Goal: Complete application form

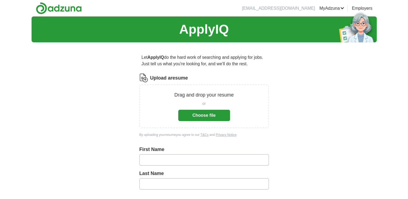
scroll to position [46, 0]
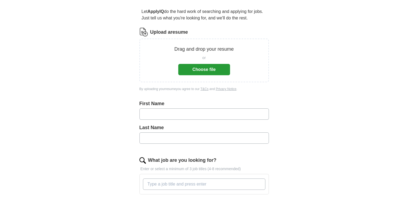
click at [195, 72] on button "Choose file" at bounding box center [204, 69] width 52 height 11
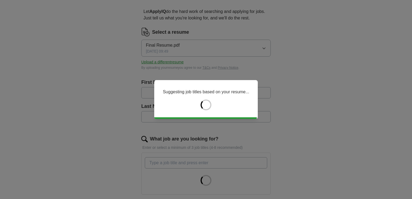
type input "******"
type input "**********"
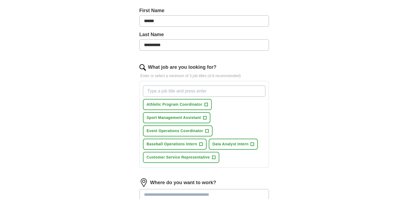
scroll to position [120, 0]
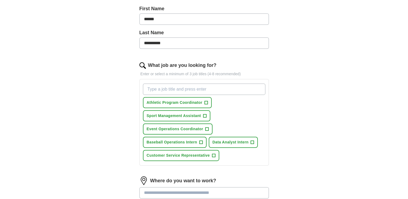
click at [202, 91] on input "What job are you looking for?" at bounding box center [204, 89] width 123 height 11
click at [200, 89] on input "Basball Operations" at bounding box center [204, 89] width 123 height 11
click at [154, 88] on input "Basball Operations" at bounding box center [204, 89] width 123 height 11
type input "Baseball Operations"
click at [196, 89] on input "Baseball Operations" at bounding box center [204, 89] width 123 height 11
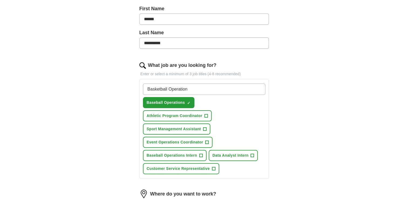
type input "Basketball Operations"
type input "Football Operations"
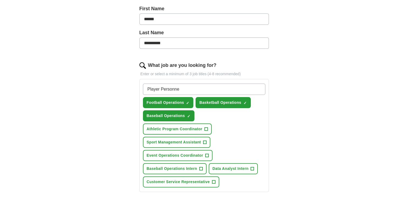
type input "Player Personnel"
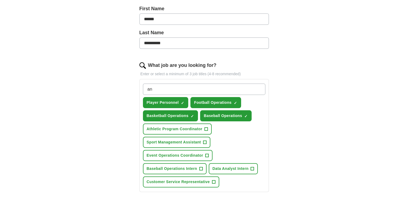
type input "a"
type input "Analytics"
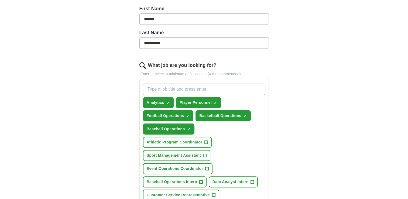
type input "C"
type input "Scouting Assistant"
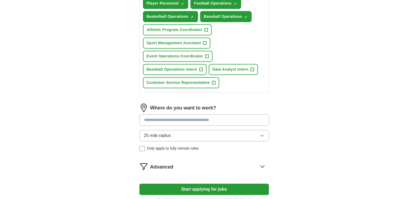
scroll to position [233, 0]
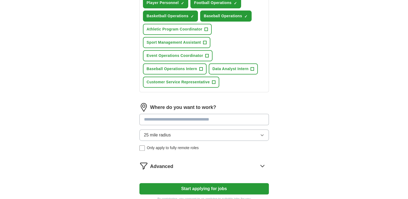
click at [196, 114] on input at bounding box center [205, 119] width 130 height 11
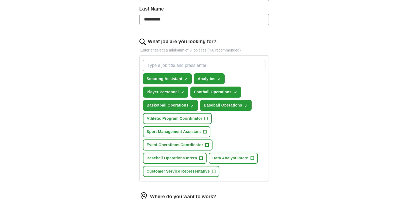
scroll to position [143, 0]
click at [168, 66] on input "What job are you looking for?" at bounding box center [204, 65] width 123 height 11
type input "Front Office Assistant"
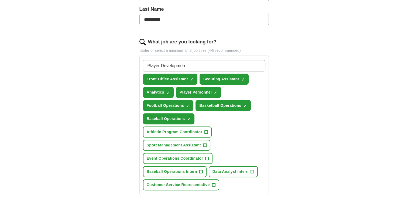
type input "Player Development"
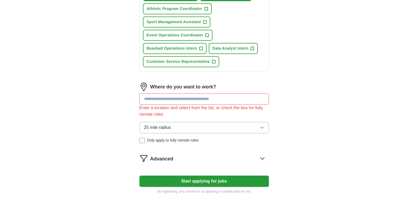
scroll to position [292, 0]
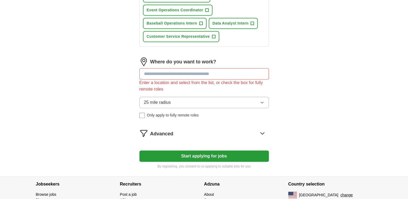
click at [160, 71] on input at bounding box center [205, 73] width 130 height 11
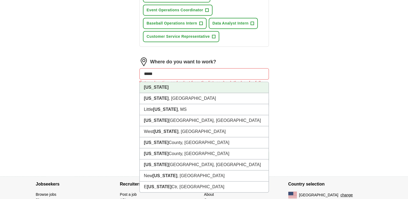
click at [162, 82] on li "[US_STATE]" at bounding box center [204, 87] width 129 height 11
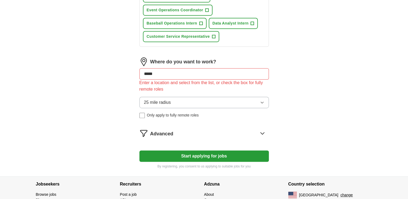
click at [261, 133] on icon at bounding box center [263, 134] width 4 height 2
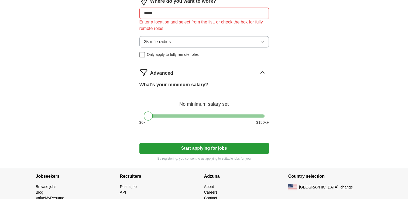
scroll to position [353, 0]
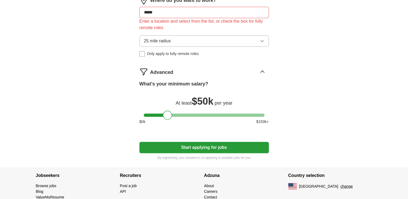
drag, startPoint x: 147, startPoint y: 111, endPoint x: 167, endPoint y: 117, distance: 20.6
click at [167, 117] on div "What's your minimum salary? At least $ 50k per year $ 0 k $ 150 k+" at bounding box center [205, 104] width 130 height 49
click at [188, 146] on button "Start applying for jobs" at bounding box center [205, 147] width 130 height 11
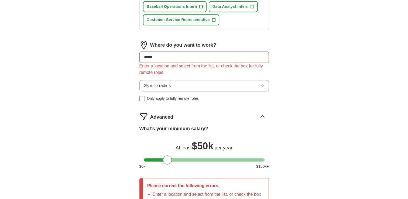
scroll to position [308, 0]
click at [167, 57] on input "*****" at bounding box center [205, 57] width 130 height 11
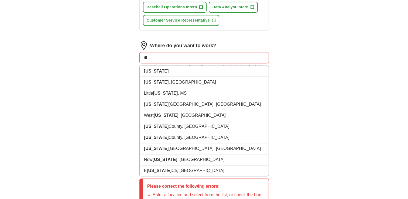
type input "*"
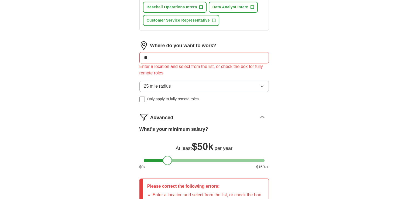
type input "*"
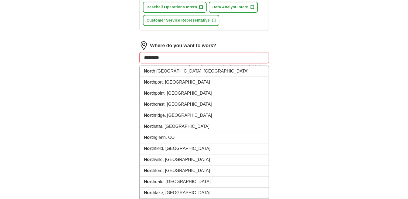
type input "**********"
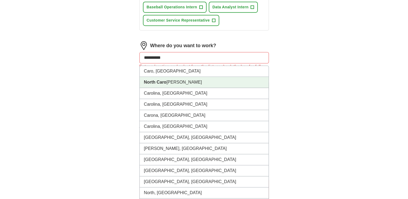
click at [166, 80] on strong "North Caro" at bounding box center [155, 82] width 23 height 5
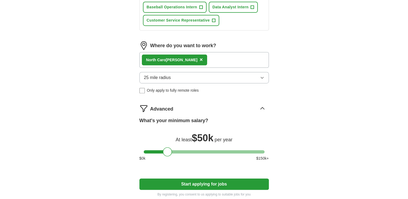
click at [198, 179] on button "Start applying for jobs" at bounding box center [205, 184] width 130 height 11
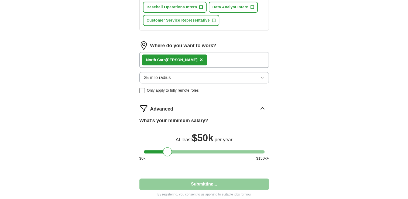
select select "**"
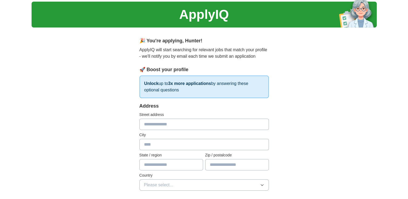
scroll to position [0, 0]
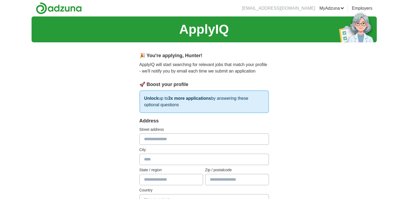
click at [177, 134] on input "text" at bounding box center [205, 139] width 130 height 11
type input "**********"
type input "*******"
type input "*****"
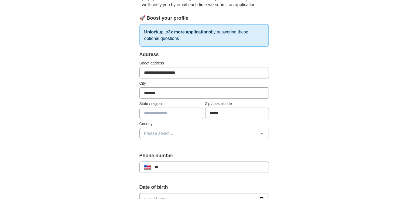
scroll to position [76, 0]
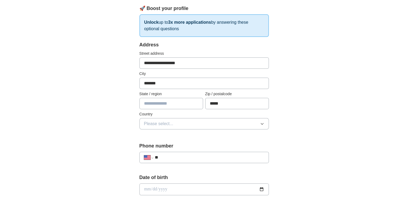
click at [170, 103] on input "text" at bounding box center [172, 103] width 64 height 11
type input "*******"
click at [245, 123] on button "Please select..." at bounding box center [205, 123] width 130 height 11
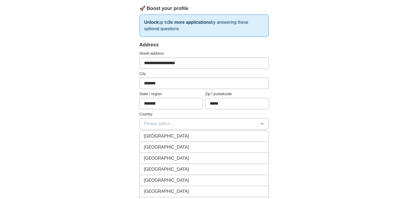
click at [167, 145] on span "[GEOGRAPHIC_DATA]" at bounding box center [166, 147] width 45 height 6
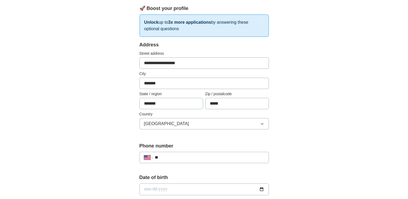
scroll to position [128, 0]
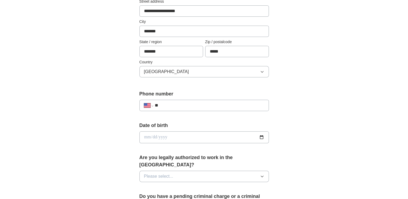
click at [175, 107] on input "**" at bounding box center [210, 105] width 110 height 6
type input "**********"
click at [163, 137] on input "date" at bounding box center [205, 137] width 130 height 12
click at [147, 135] on input "date" at bounding box center [205, 137] width 130 height 12
click at [263, 137] on input "date" at bounding box center [205, 137] width 130 height 12
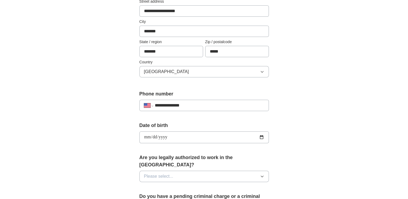
type input "**********"
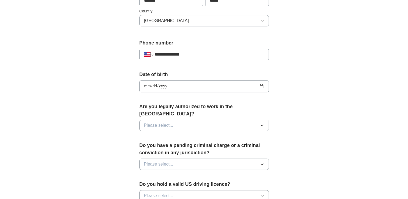
scroll to position [180, 0]
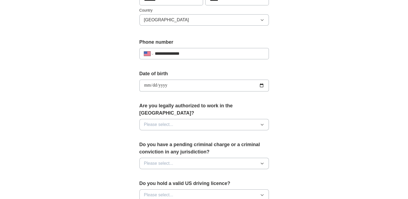
click at [180, 119] on button "Please select..." at bounding box center [205, 124] width 130 height 11
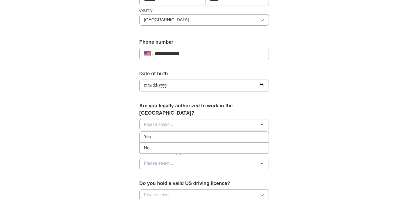
click at [158, 134] on div "Yes" at bounding box center [204, 137] width 120 height 6
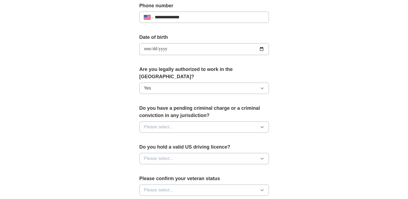
scroll to position [218, 0]
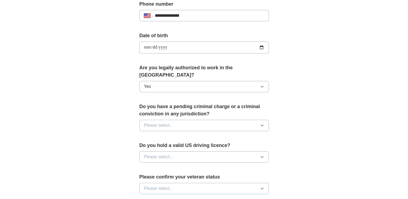
click at [204, 120] on button "Please select..." at bounding box center [205, 125] width 130 height 11
click at [164, 146] on div "No" at bounding box center [204, 149] width 120 height 6
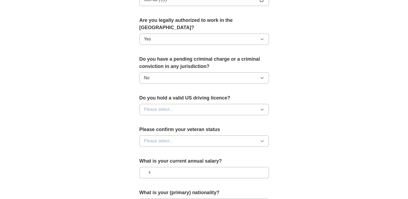
click at [186, 107] on div "Do you hold a valid US driving licence? Please select..." at bounding box center [205, 106] width 130 height 25
click at [178, 104] on button "Please select..." at bounding box center [205, 109] width 130 height 11
click at [163, 119] on div "Yes" at bounding box center [204, 122] width 120 height 6
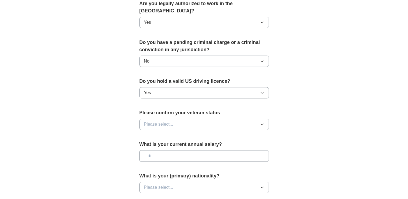
click at [176, 119] on button "Please select..." at bounding box center [205, 124] width 130 height 11
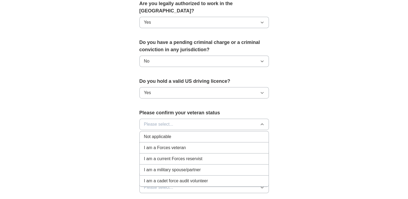
click at [165, 134] on span "Not applicable" at bounding box center [157, 137] width 27 height 6
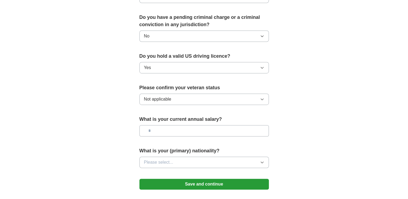
scroll to position [308, 0]
click at [179, 116] on div "What is your current annual salary?" at bounding box center [205, 128] width 130 height 25
click at [178, 125] on input "text" at bounding box center [205, 130] width 130 height 11
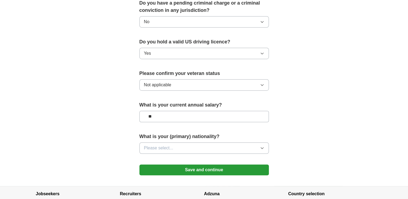
type input "**"
click at [174, 143] on button "Please select..." at bounding box center [205, 148] width 130 height 11
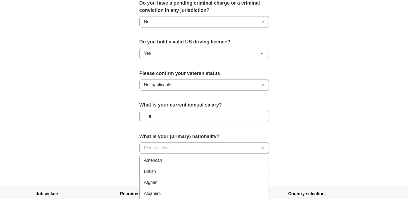
drag, startPoint x: 171, startPoint y: 158, endPoint x: 162, endPoint y: 150, distance: 11.8
click at [162, 157] on div "American" at bounding box center [204, 160] width 120 height 6
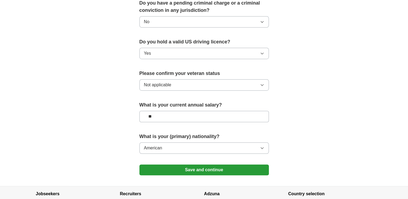
click at [181, 165] on button "Save and continue" at bounding box center [205, 170] width 130 height 11
